Goal: Information Seeking & Learning: Learn about a topic

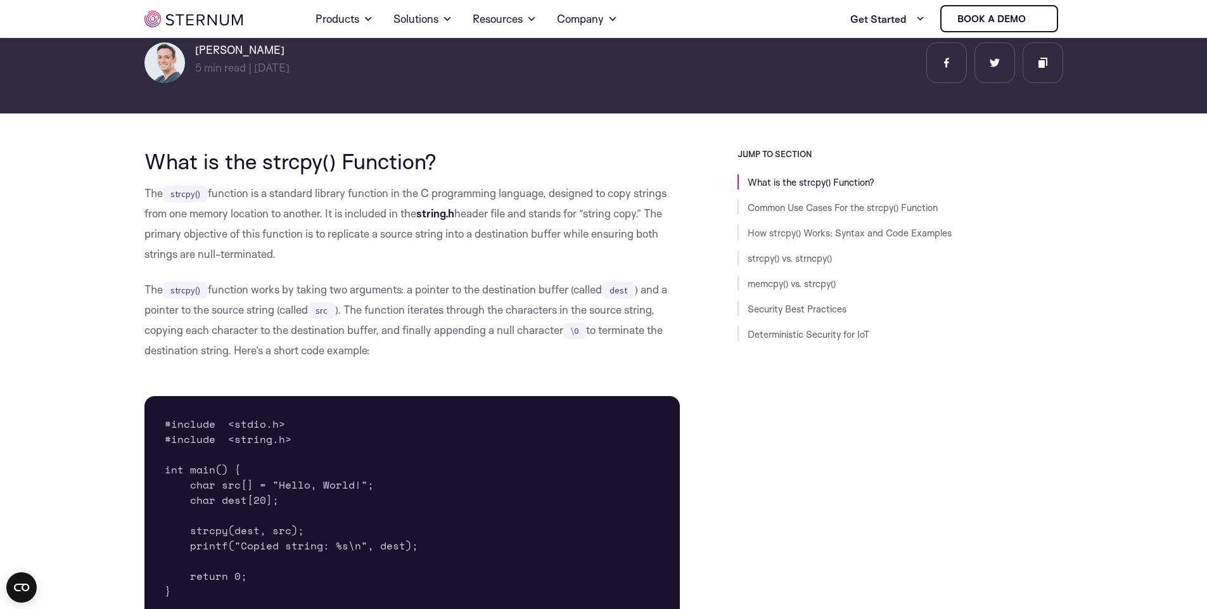
scroll to position [219, 0]
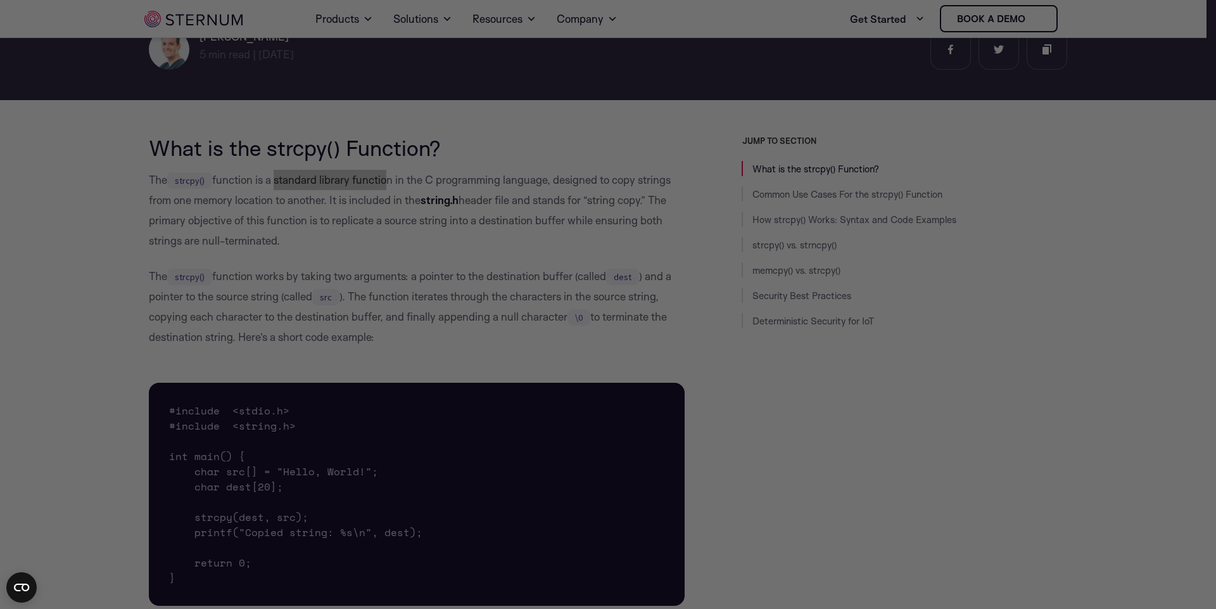
drag, startPoint x: 267, startPoint y: 178, endPoint x: 405, endPoint y: 173, distance: 137.6
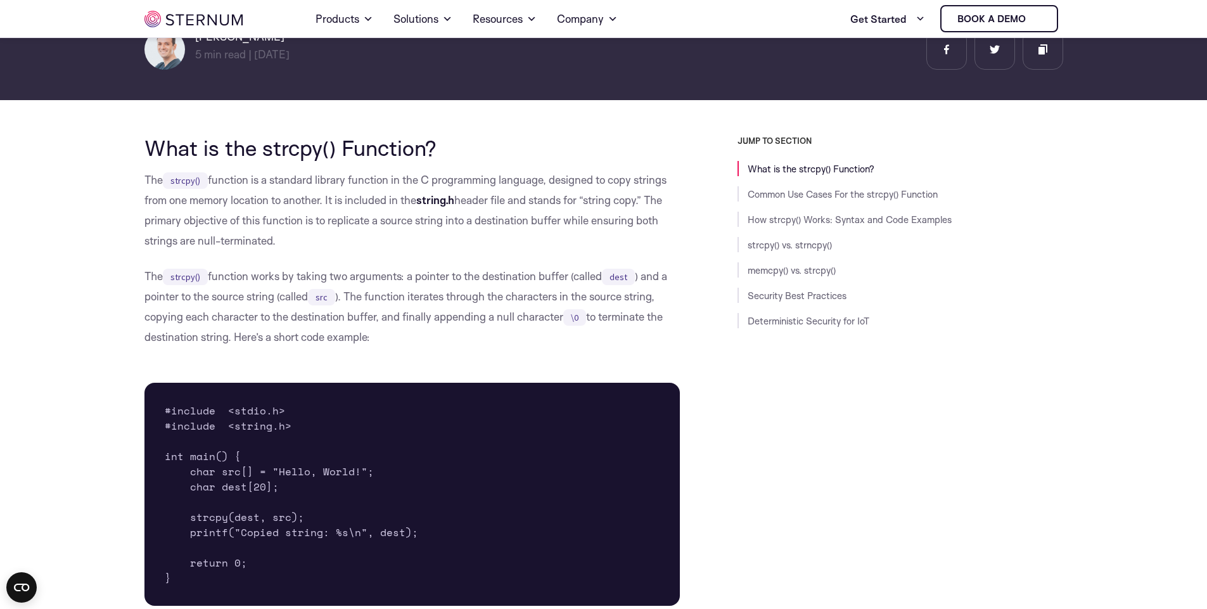
click at [513, 201] on p "The strcpy() function is a standard library function in the C programming langu…" at bounding box center [412, 210] width 536 height 81
drag, startPoint x: 234, startPoint y: 280, endPoint x: 369, endPoint y: 275, distance: 135.7
click at [355, 276] on p "The strcpy() function works by taking two arguments: a pointer to the destinati…" at bounding box center [412, 306] width 536 height 81
drag, startPoint x: 415, startPoint y: 270, endPoint x: 488, endPoint y: 272, distance: 72.9
click at [487, 271] on p "The strcpy() function works by taking two arguments: a pointer to the destinati…" at bounding box center [412, 306] width 536 height 81
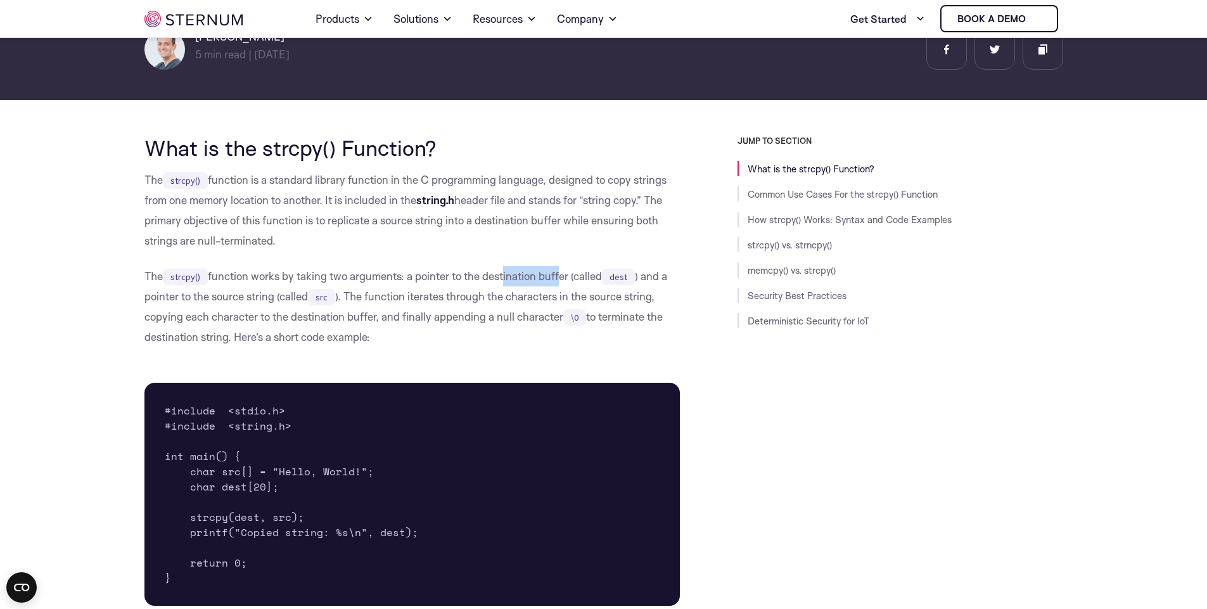
drag, startPoint x: 506, startPoint y: 270, endPoint x: 563, endPoint y: 271, distance: 56.4
click at [563, 271] on p "The strcpy() function works by taking two arguments: a pointer to the destinati…" at bounding box center [412, 306] width 536 height 81
click at [665, 302] on p "The strcpy() function works by taking two arguments: a pointer to the destinati…" at bounding box center [412, 306] width 536 height 81
drag, startPoint x: 200, startPoint y: 295, endPoint x: 309, endPoint y: 296, distance: 108.3
click at [309, 296] on p "The strcpy() function works by taking two arguments: a pointer to the destinati…" at bounding box center [412, 306] width 536 height 81
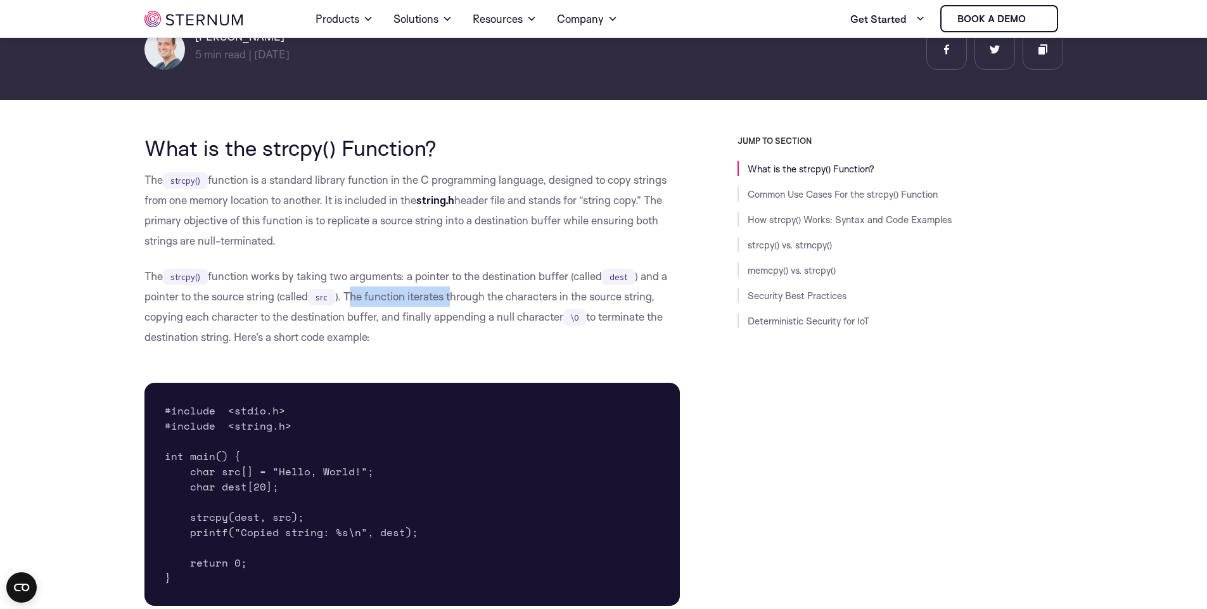
drag, startPoint x: 354, startPoint y: 298, endPoint x: 460, endPoint y: 296, distance: 106.4
click at [460, 296] on p "The strcpy() function works by taking two arguments: a pointer to the destinati…" at bounding box center [412, 306] width 536 height 81
drag, startPoint x: 494, startPoint y: 300, endPoint x: 621, endPoint y: 302, distance: 127.3
click at [621, 302] on p "The strcpy() function works by taking two arguments: a pointer to the destinati…" at bounding box center [412, 306] width 536 height 81
drag, startPoint x: 156, startPoint y: 314, endPoint x: 345, endPoint y: 311, distance: 188.2
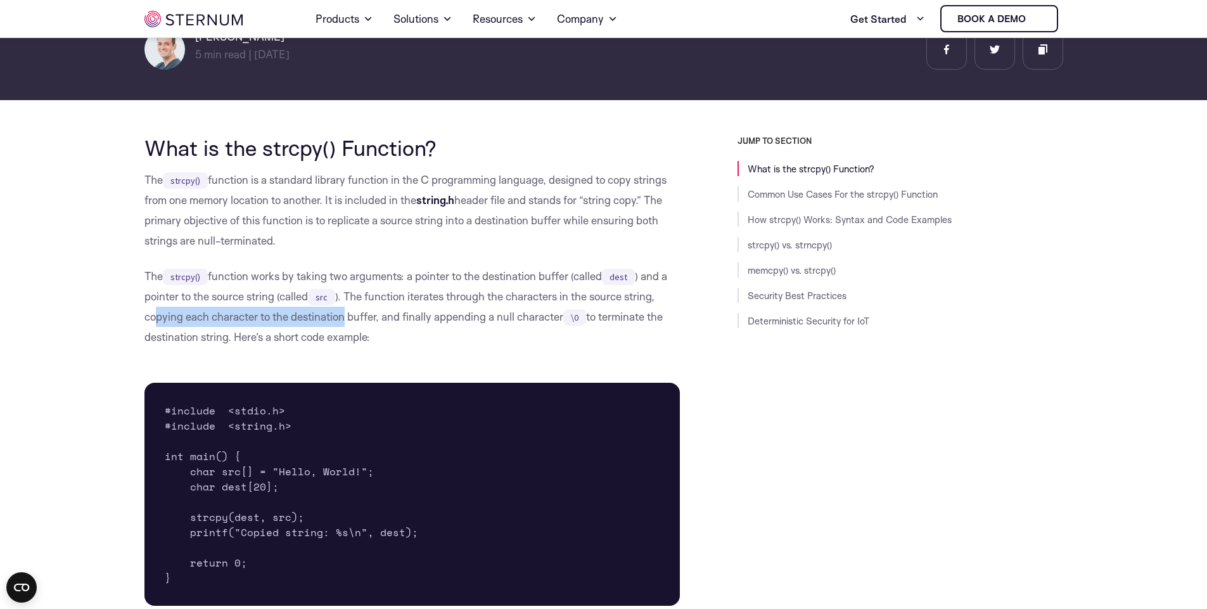
click at [345, 311] on p "The strcpy() function works by taking two arguments: a pointer to the destinati…" at bounding box center [412, 306] width 536 height 81
drag, startPoint x: 409, startPoint y: 312, endPoint x: 514, endPoint y: 312, distance: 105.2
click at [494, 312] on p "The strcpy() function works by taking two arguments: a pointer to the destinati…" at bounding box center [412, 306] width 536 height 81
drag, startPoint x: 521, startPoint y: 312, endPoint x: 551, endPoint y: 310, distance: 29.8
click at [551, 310] on p "The strcpy() function works by taking two arguments: a pointer to the destinati…" at bounding box center [412, 306] width 536 height 81
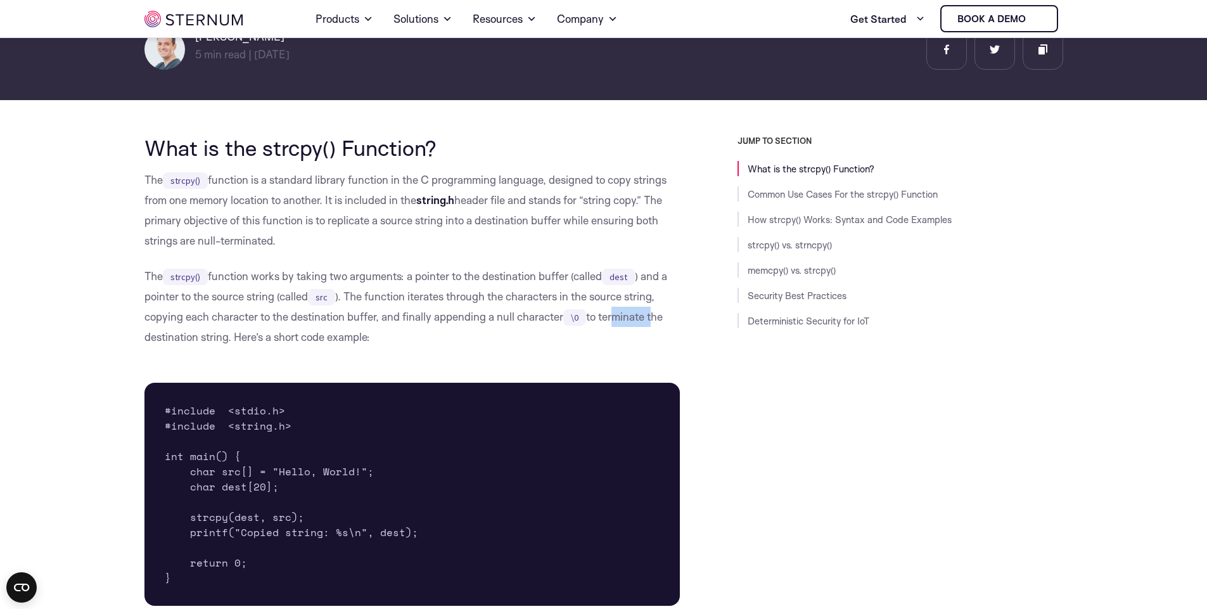
drag, startPoint x: 615, startPoint y: 315, endPoint x: 653, endPoint y: 315, distance: 38.0
click at [653, 315] on p "The strcpy() function works by taking two arguments: a pointer to the destinati…" at bounding box center [412, 306] width 536 height 81
click at [296, 325] on p "The strcpy() function works by taking two arguments: a pointer to the destinati…" at bounding box center [412, 306] width 536 height 81
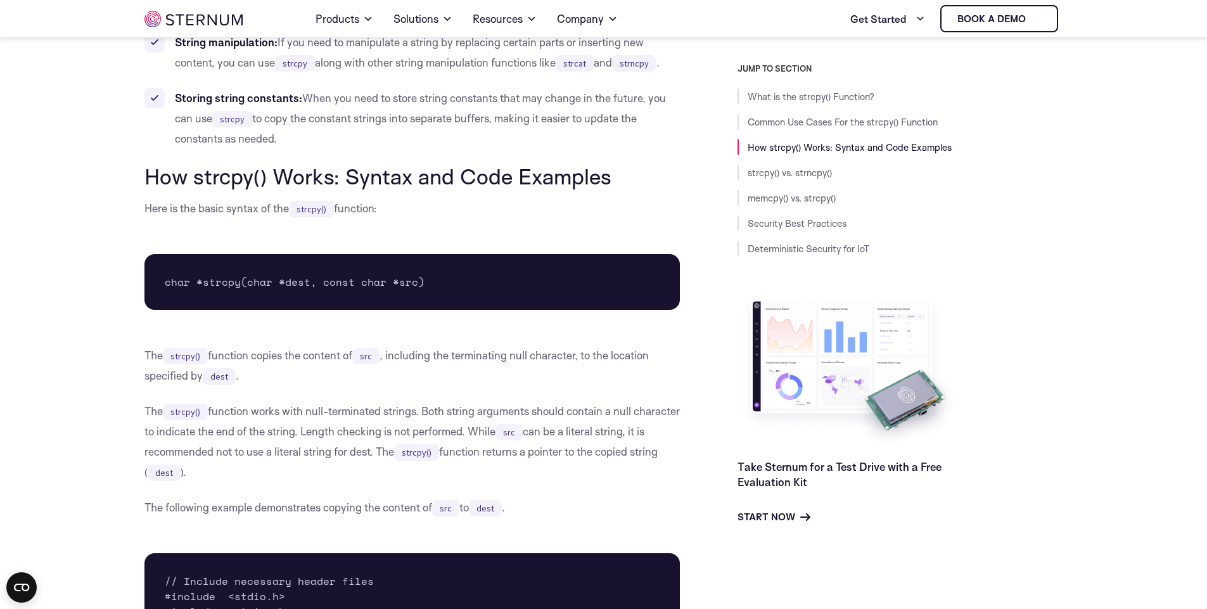
scroll to position [1283, 0]
